Goal: Obtain resource: Obtain resource

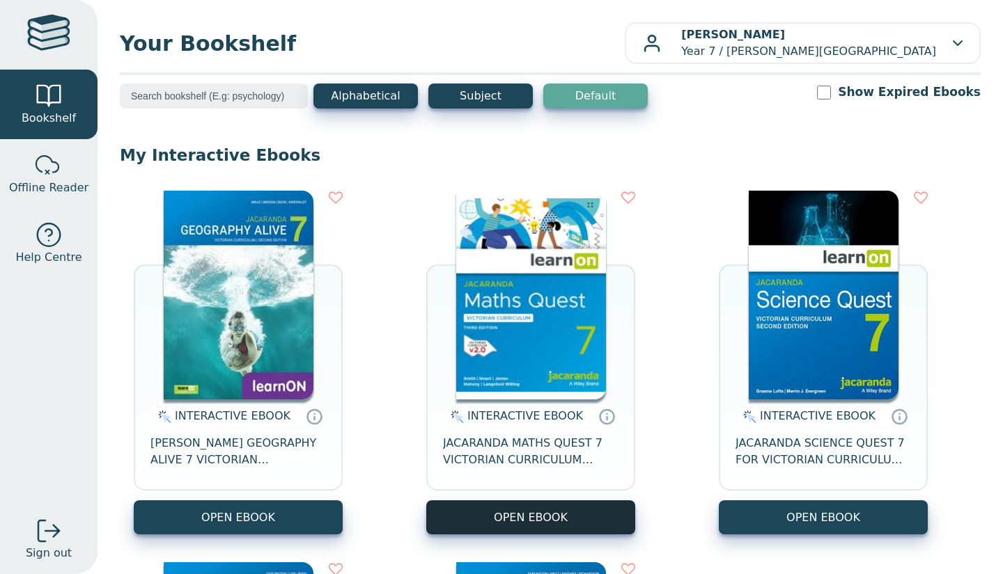
click at [540, 522] on button "OPEN EBOOK" at bounding box center [530, 518] width 209 height 34
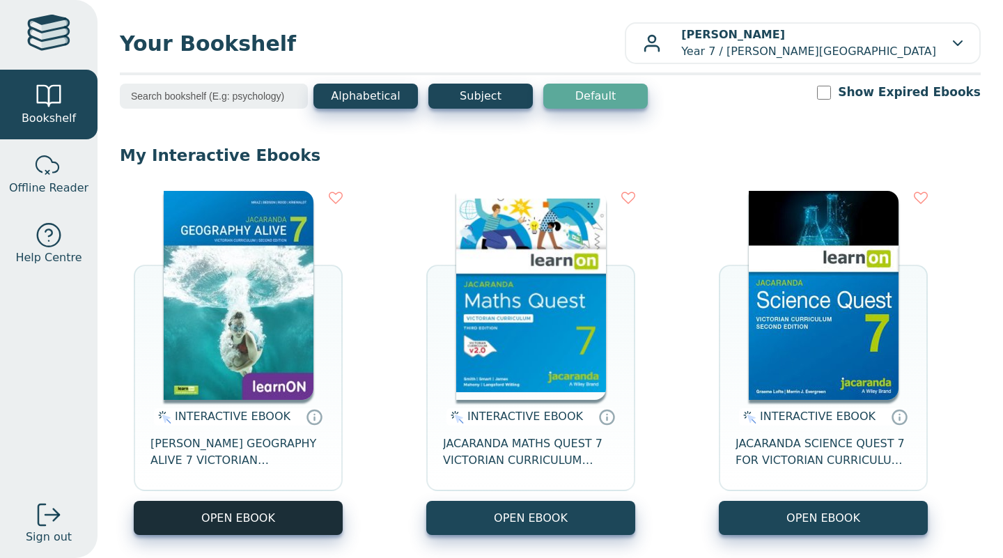
click at [257, 508] on button "OPEN EBOOK" at bounding box center [238, 518] width 209 height 34
